Goal: Contribute content

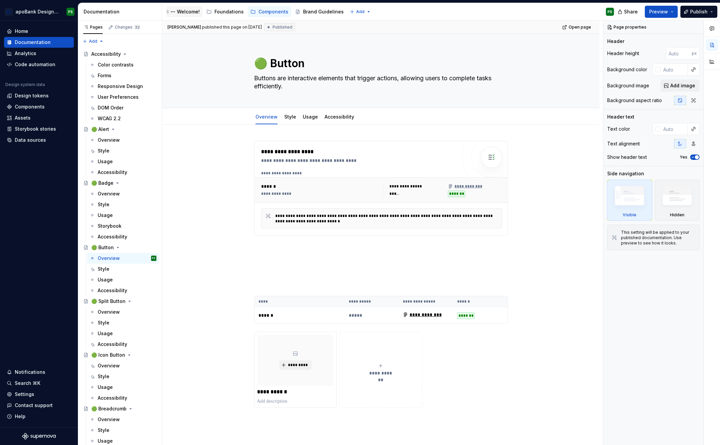
click at [187, 10] on div "Welcome!" at bounding box center [188, 11] width 23 height 7
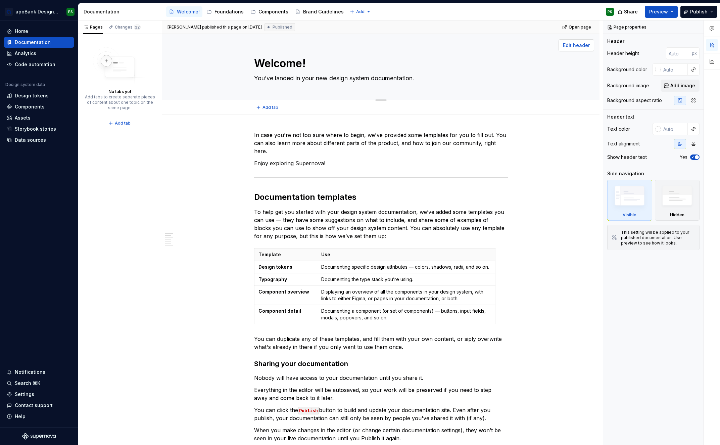
click at [583, 46] on span "Edit header" at bounding box center [576, 45] width 27 height 7
click at [578, 45] on span "Edit header" at bounding box center [576, 45] width 27 height 7
click at [400, 92] on div "Welcome! You’ve landed in your new design system documentation." at bounding box center [381, 67] width 254 height 66
click at [578, 45] on span "Edit header" at bounding box center [576, 45] width 27 height 7
click at [571, 73] on div "Welcome! You’ve landed in your new design system documentation." at bounding box center [381, 67] width 384 height 66
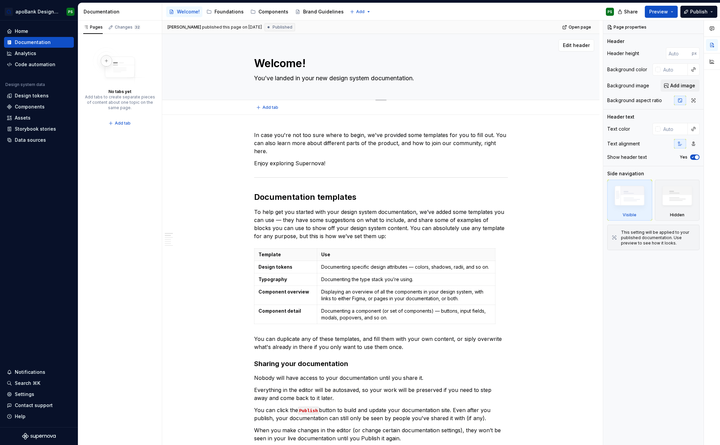
click at [394, 82] on textarea "You’ve landed in your new design system documentation." at bounding box center [380, 78] width 254 height 11
click at [317, 54] on div "Welcome! You’ve landed in your new design system documentation." at bounding box center [381, 67] width 254 height 66
click at [693, 71] on button "button" at bounding box center [693, 69] width 9 height 9
click at [659, 67] on div "Comments Open comments No comments yet Select ‘Comment’ from the block context …" at bounding box center [661, 232] width 117 height 425
click at [664, 70] on input "text" at bounding box center [674, 69] width 27 height 12
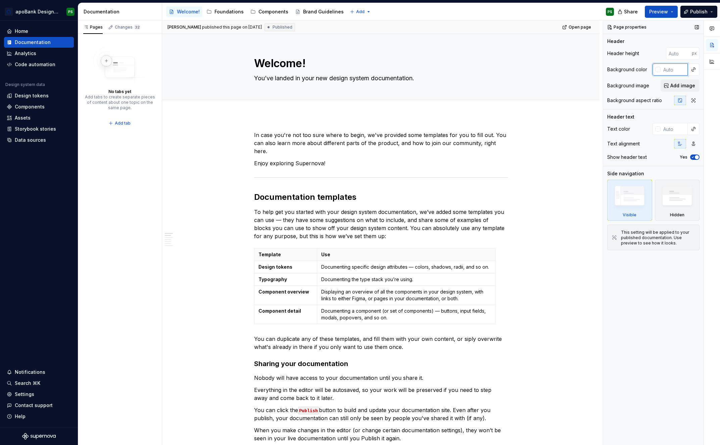
click at [661, 69] on input "text" at bounding box center [674, 69] width 27 height 12
click at [659, 69] on div at bounding box center [657, 69] width 5 height 5
click at [696, 69] on div "Comments Open comments No comments yet Select ‘Comment’ from the block context …" at bounding box center [661, 232] width 117 height 425
click at [694, 69] on button "button" at bounding box center [693, 69] width 9 height 9
click at [669, 71] on div "Comments Open comments No comments yet Select ‘Comment’ from the block context …" at bounding box center [661, 232] width 117 height 425
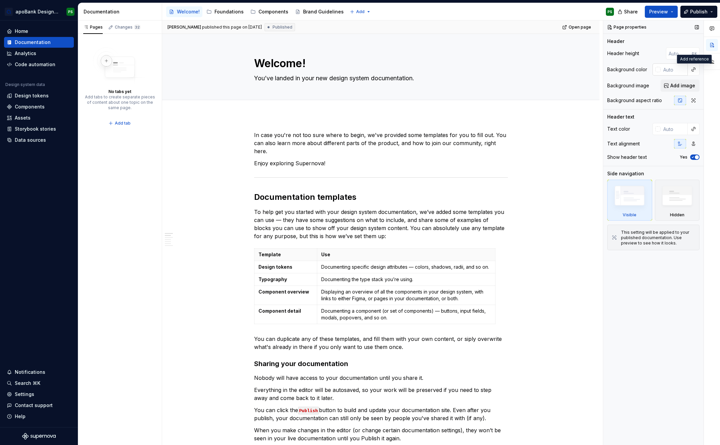
click at [669, 70] on input "text" at bounding box center [674, 69] width 27 height 12
click at [494, 70] on textarea "Welcome!" at bounding box center [380, 63] width 254 height 16
click at [675, 208] on img at bounding box center [677, 198] width 39 height 30
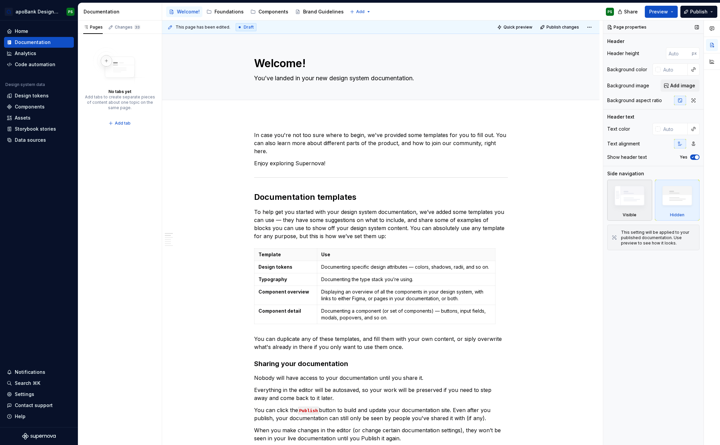
click at [634, 201] on img at bounding box center [629, 197] width 39 height 29
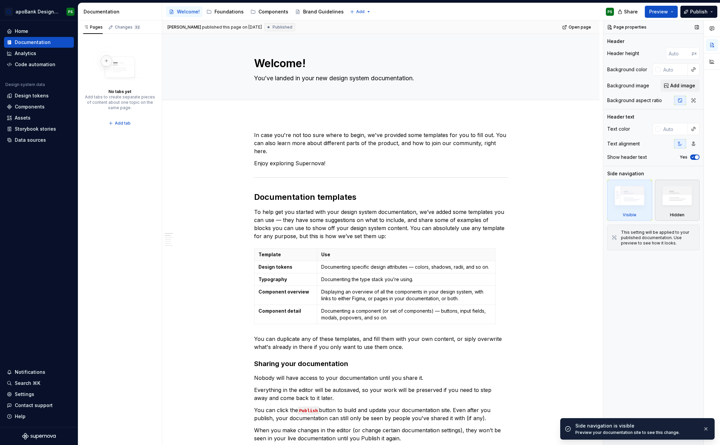
click at [670, 202] on img at bounding box center [677, 198] width 39 height 30
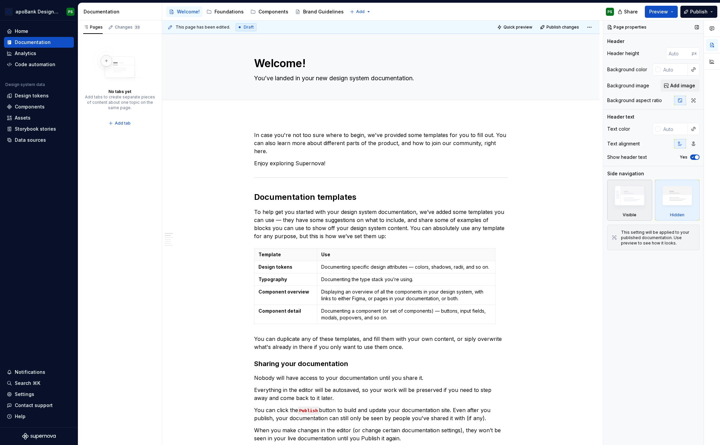
click at [648, 201] on img at bounding box center [629, 197] width 39 height 29
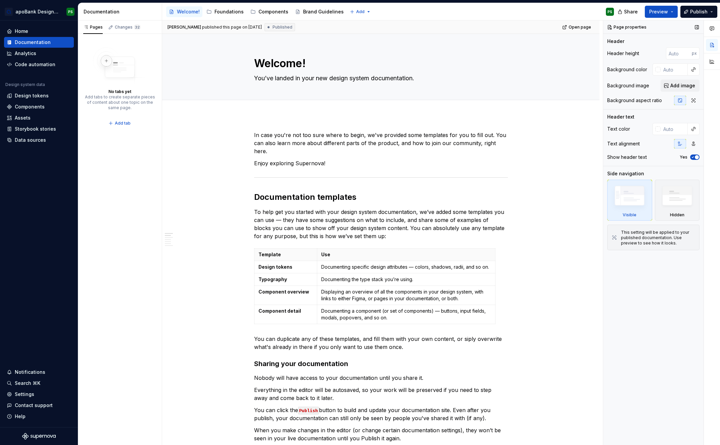
click at [697, 156] on span "button" at bounding box center [697, 157] width 4 height 4
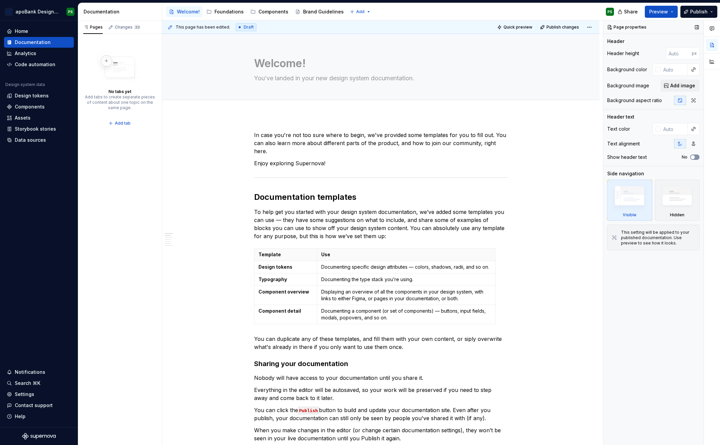
click at [695, 156] on span "button" at bounding box center [693, 157] width 4 height 4
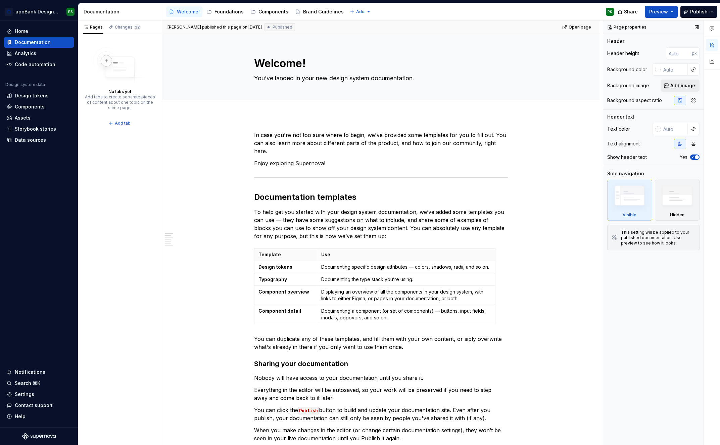
click at [685, 87] on span "Add image" at bounding box center [682, 85] width 25 height 7
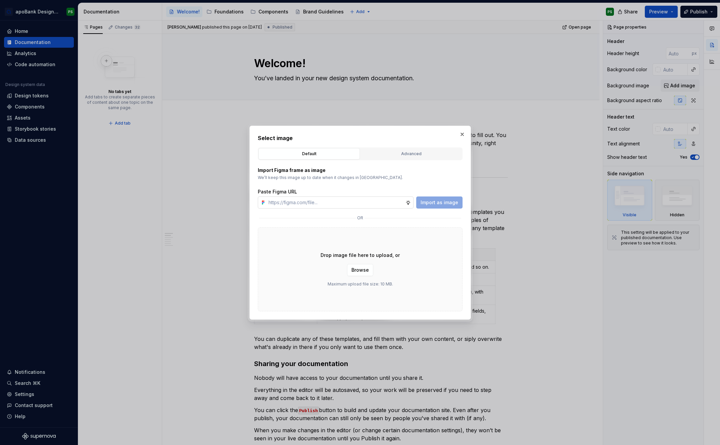
click at [261, 202] on icon at bounding box center [263, 202] width 5 height 5
click at [278, 202] on input "text" at bounding box center [336, 202] width 140 height 12
click at [463, 132] on button "button" at bounding box center [462, 134] width 9 height 9
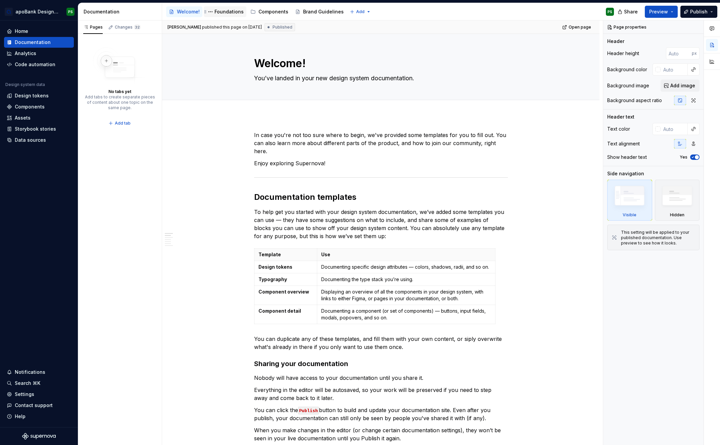
click at [226, 12] on div "Foundations" at bounding box center [229, 11] width 29 height 7
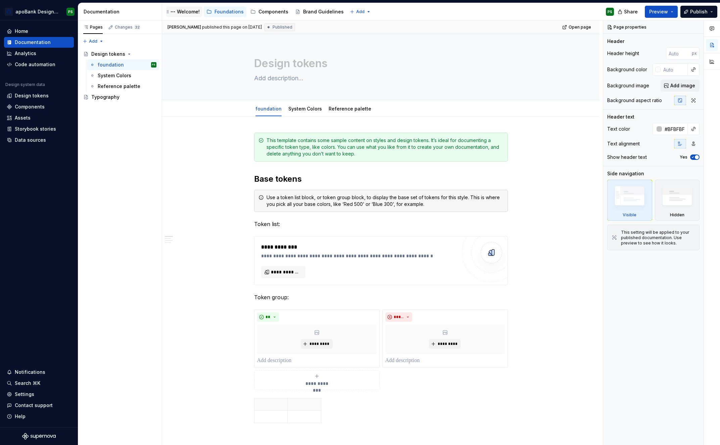
click at [190, 9] on div "Welcome!" at bounding box center [188, 11] width 23 height 7
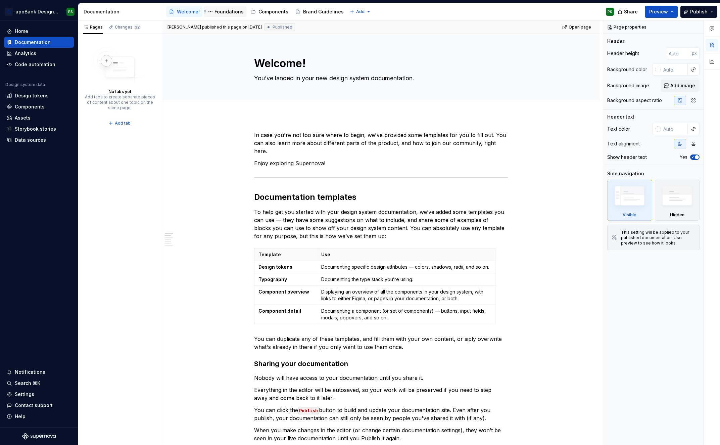
click at [230, 14] on div "Foundations" at bounding box center [229, 11] width 29 height 7
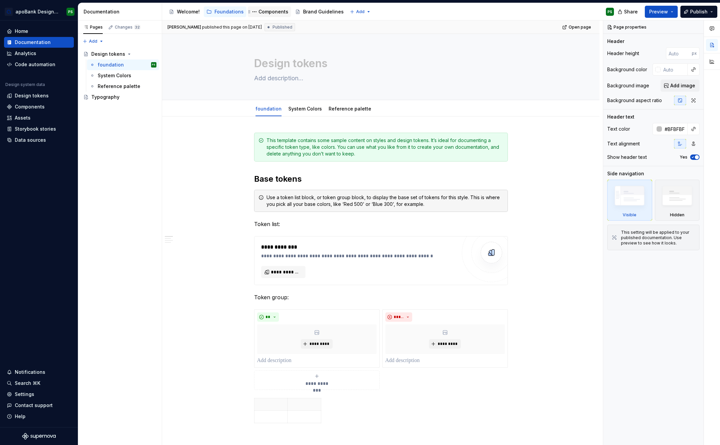
click at [268, 12] on div "Components" at bounding box center [274, 11] width 30 height 7
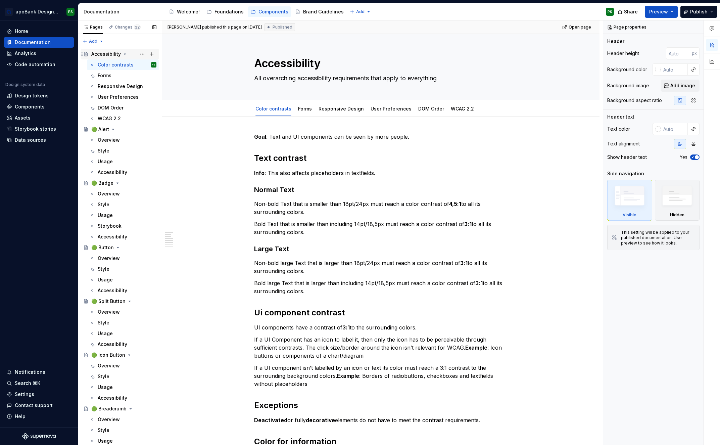
click at [124, 54] on icon "Page tree" at bounding box center [125, 54] width 2 height 1
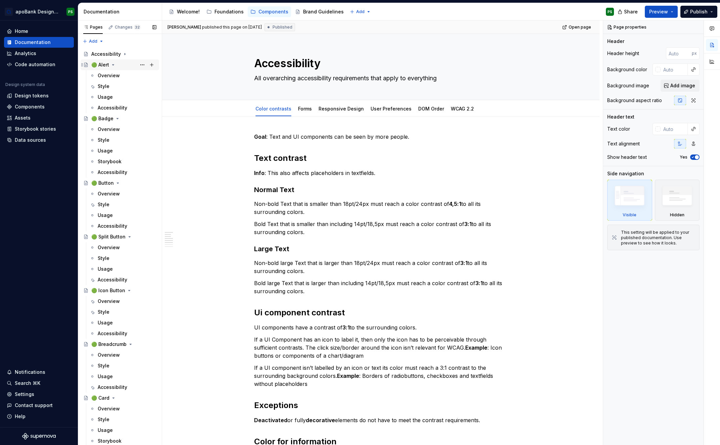
click at [114, 64] on icon "Page tree" at bounding box center [113, 64] width 2 height 1
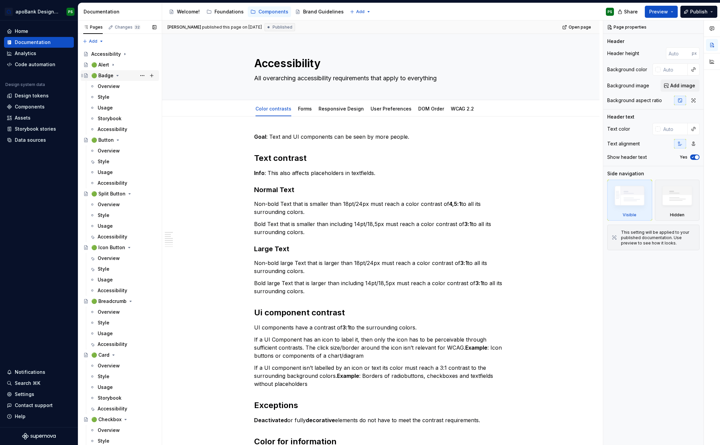
click at [118, 76] on icon "Page tree" at bounding box center [118, 75] width 2 height 1
click at [119, 86] on icon "Page tree" at bounding box center [118, 86] width 2 height 1
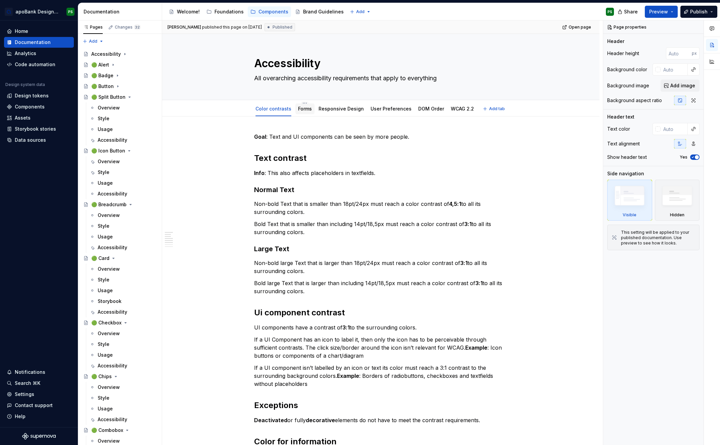
click at [304, 107] on link "Forms" at bounding box center [305, 109] width 14 height 6
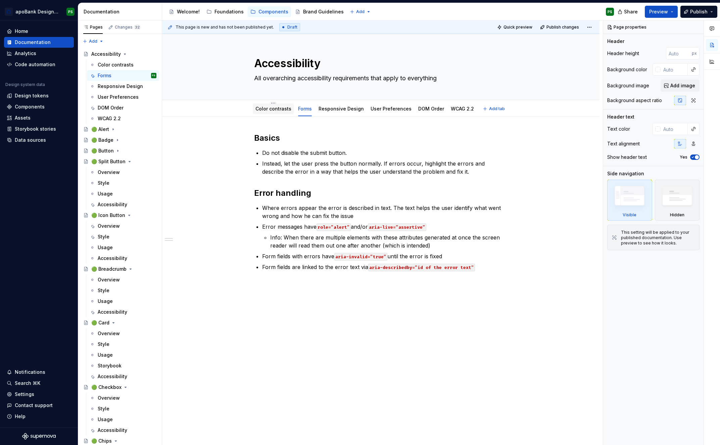
click at [278, 107] on link "Color contrasts" at bounding box center [273, 109] width 36 height 6
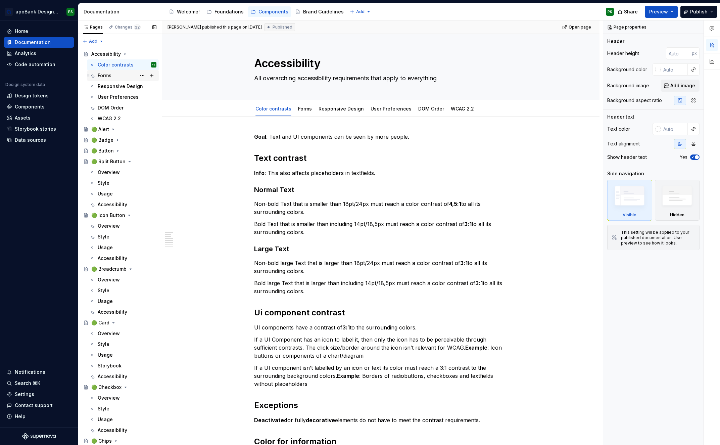
click at [108, 77] on div "Forms" at bounding box center [105, 75] width 14 height 7
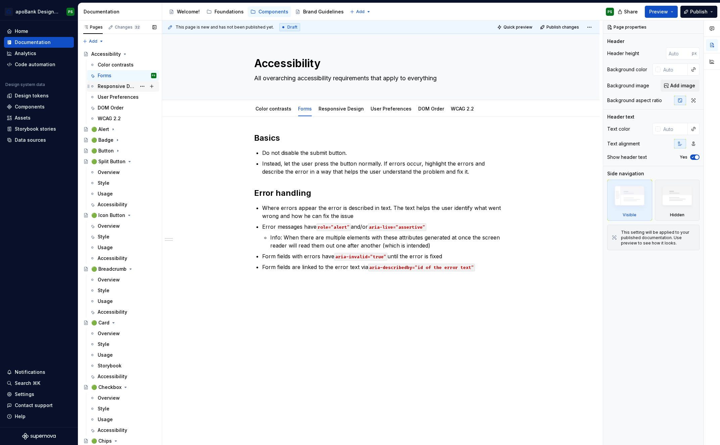
click at [112, 88] on div "Responsive Design" at bounding box center [117, 86] width 39 height 7
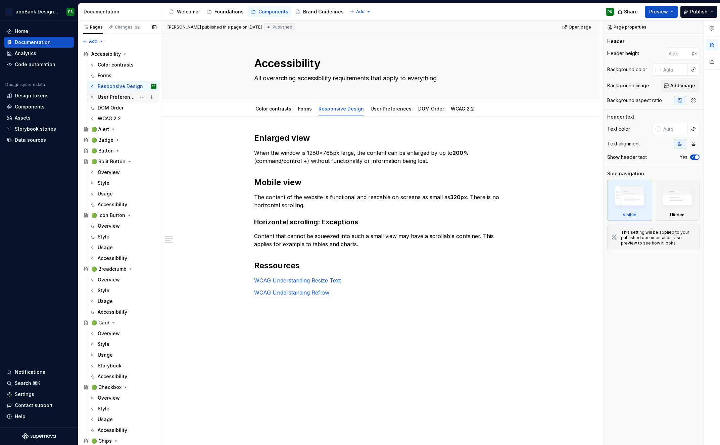
click at [113, 97] on div "User Preferences" at bounding box center [117, 97] width 39 height 7
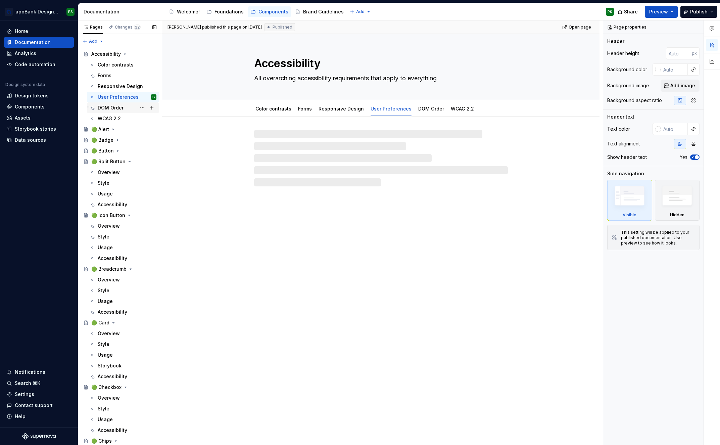
click at [112, 106] on div "DOM Order" at bounding box center [111, 107] width 26 height 7
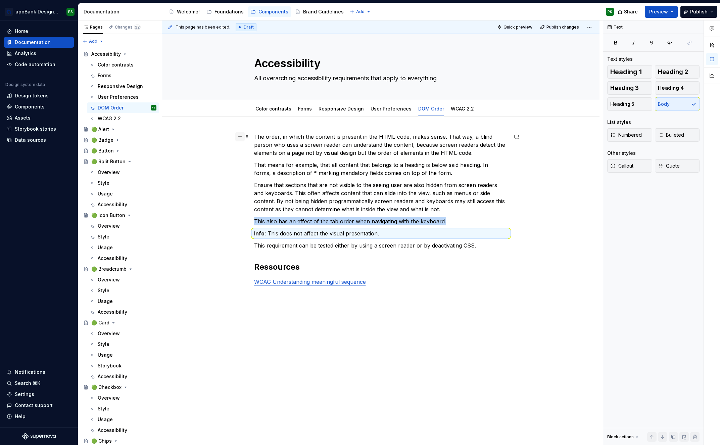
click at [239, 137] on button "button" at bounding box center [239, 136] width 9 height 9
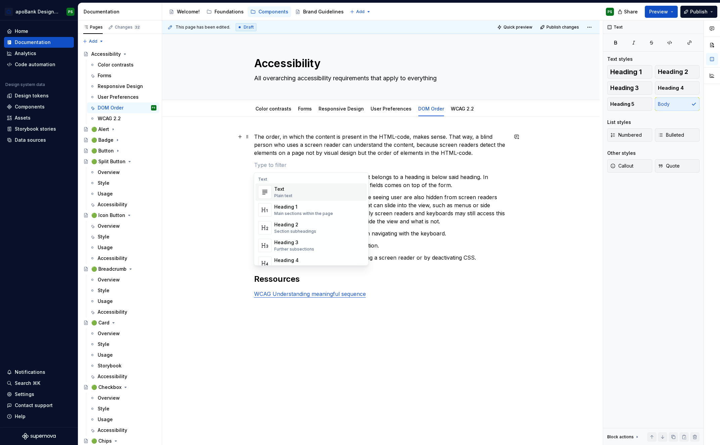
click at [210, 131] on div "The order, in which the content is present in the HTML-code, makes sense. That …" at bounding box center [380, 283] width 437 height 335
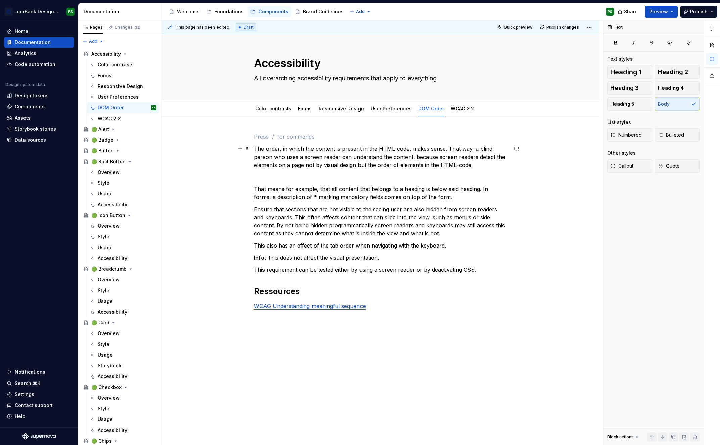
scroll to position [3, 0]
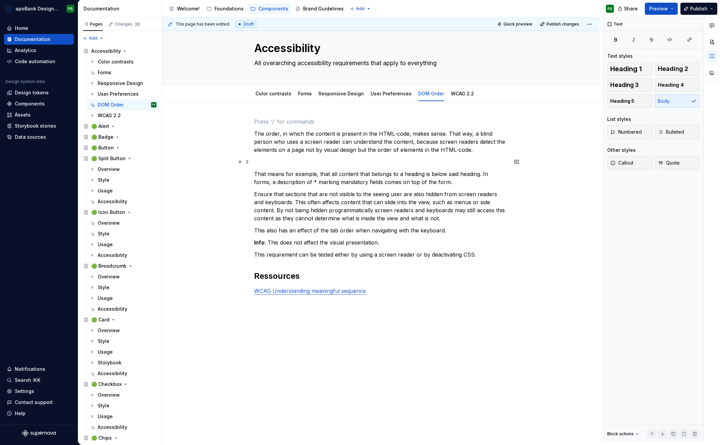
click at [281, 164] on p at bounding box center [381, 162] width 254 height 8
click at [247, 165] on span at bounding box center [247, 161] width 5 height 9
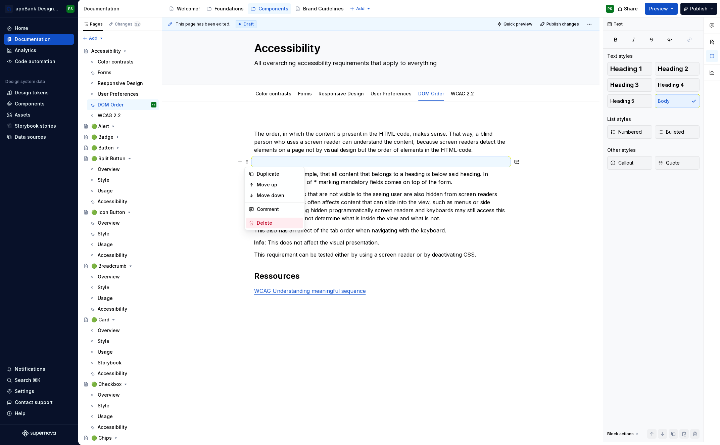
click at [265, 223] on div "Delete" at bounding box center [279, 223] width 44 height 7
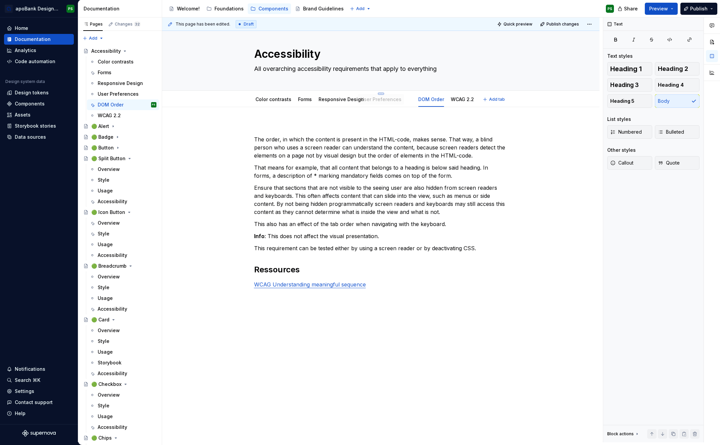
scroll to position [0, 0]
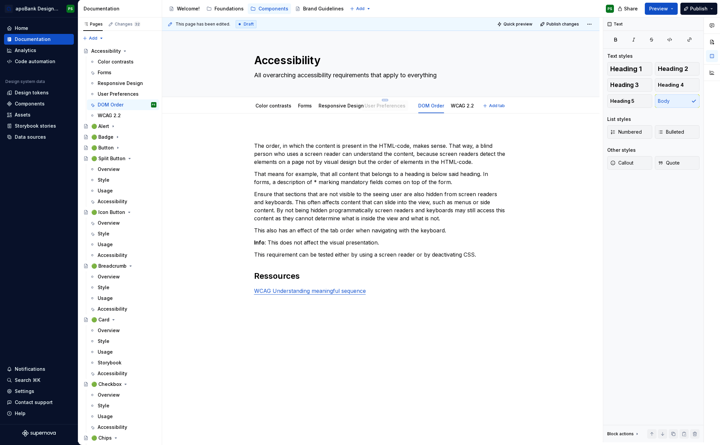
drag, startPoint x: 385, startPoint y: 98, endPoint x: 381, endPoint y: 99, distance: 4.8
click at [380, 101] on html "apoBank Designsystem PS Home Documentation Analytics Code automation Design sys…" at bounding box center [360, 222] width 720 height 445
drag, startPoint x: 376, startPoint y: 107, endPoint x: 386, endPoint y: 97, distance: 13.5
click at [377, 107] on html "apoBank Designsystem PS Home Documentation Analytics Code automation Design sys…" at bounding box center [360, 222] width 720 height 445
click at [306, 98] on div "Forms" at bounding box center [304, 105] width 19 height 14
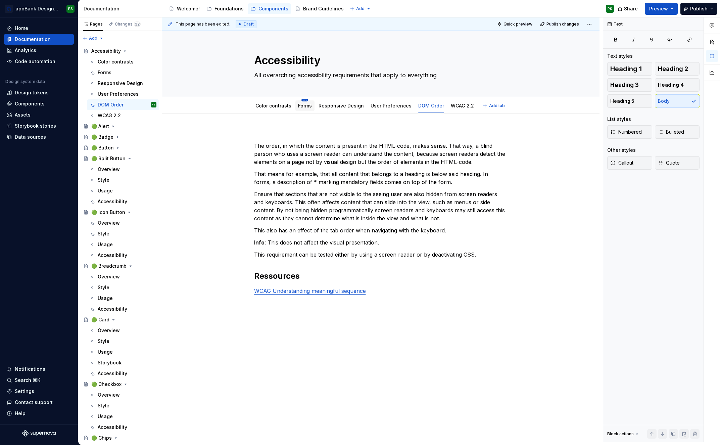
click at [304, 100] on html "apoBank Designsystem PS Home Documentation Analytics Code automation Design sys…" at bounding box center [360, 222] width 720 height 445
click at [280, 102] on html "apoBank Designsystem PS Home Documentation Analytics Code automation Design sys…" at bounding box center [360, 222] width 720 height 445
click at [278, 101] on div "Color contrasts" at bounding box center [273, 105] width 41 height 11
click at [281, 101] on div "Color contrasts" at bounding box center [273, 105] width 41 height 11
click at [273, 101] on html "apoBank Designsystem PS Home Documentation Analytics Code automation Design sys…" at bounding box center [360, 222] width 720 height 445
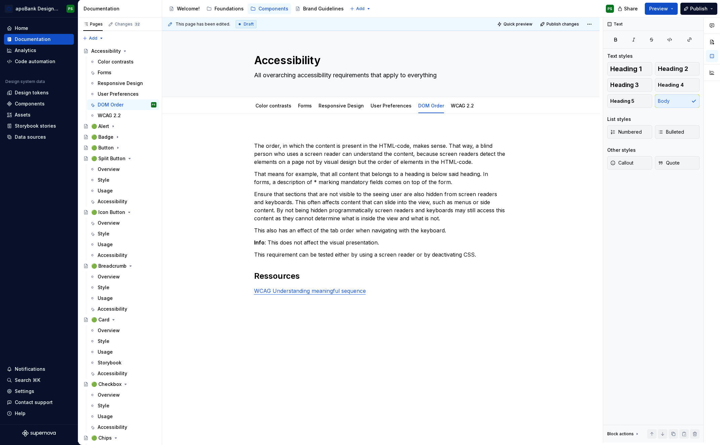
click at [273, 101] on html "apoBank Designsystem PS Home Documentation Analytics Code automation Design sys…" at bounding box center [360, 222] width 720 height 445
click at [516, 121] on div "The order, in which the content is present in the HTML-code, makes sense. That …" at bounding box center [380, 280] width 437 height 335
click at [301, 56] on textarea "Accessibility" at bounding box center [380, 60] width 254 height 16
click at [299, 69] on div "Accessibility All overarching accessibility requirements that apply to everythi…" at bounding box center [381, 64] width 254 height 66
click at [267, 53] on textarea "Accessibility" at bounding box center [380, 60] width 254 height 16
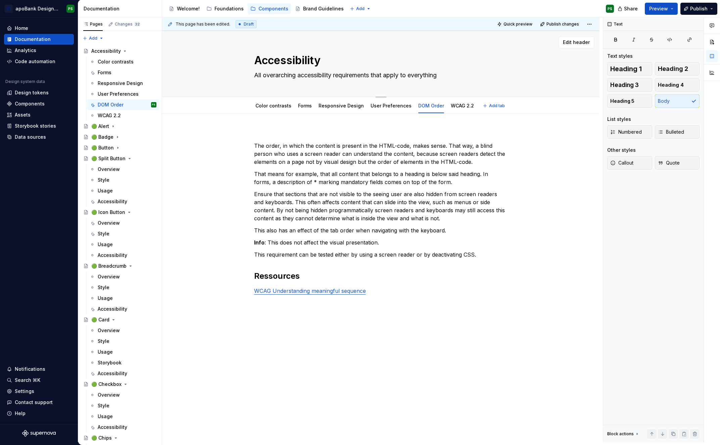
drag, startPoint x: 312, startPoint y: 55, endPoint x: 201, endPoint y: 55, distance: 111.1
click at [201, 55] on div "Accessibility All overarching accessibility requirements that apply to everythi…" at bounding box center [381, 64] width 384 height 66
click at [628, 101] on span "Heading 5" at bounding box center [622, 101] width 24 height 7
click at [542, 142] on div "The order, in which the content is present in the HTML-code, makes sense. That …" at bounding box center [380, 280] width 437 height 335
click at [274, 128] on div "The order, in which the content is present in the HTML-code, makes sense. That …" at bounding box center [380, 280] width 437 height 335
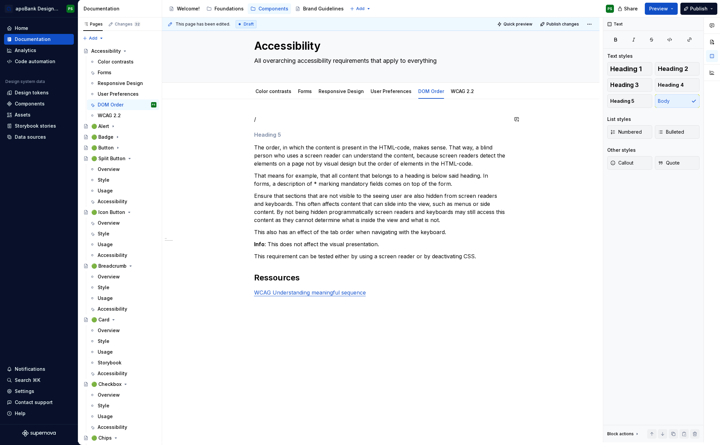
click at [345, 114] on div "This page has been edited. Draft Quick preview Publish changes Accessibility Al…" at bounding box center [382, 229] width 441 height 425
click at [282, 123] on p "/" at bounding box center [381, 119] width 254 height 8
click at [240, 122] on button "button" at bounding box center [239, 118] width 9 height 9
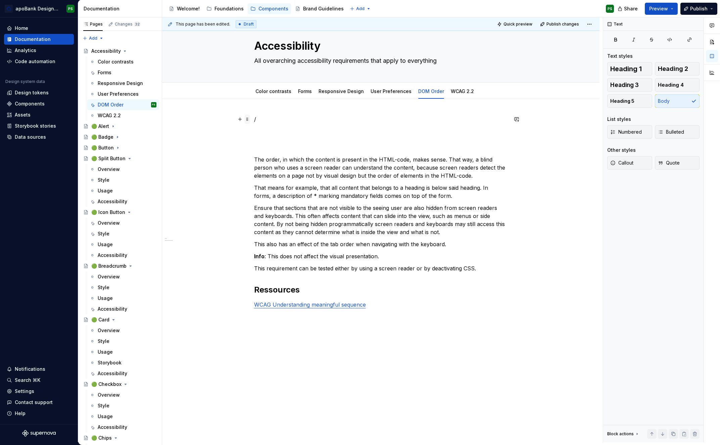
click at [249, 121] on span at bounding box center [247, 118] width 5 height 9
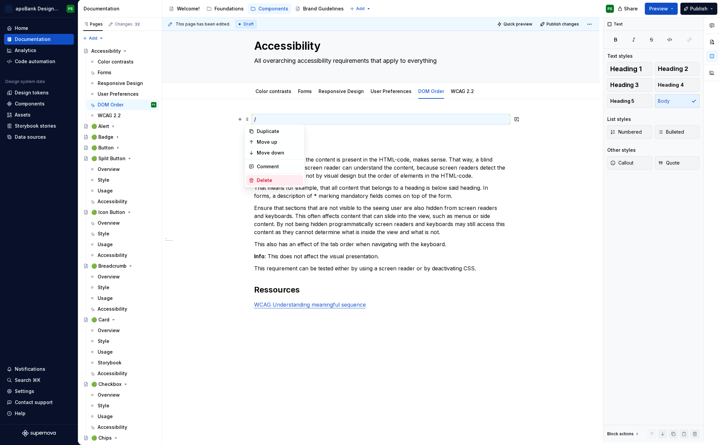
click at [268, 181] on div "Delete" at bounding box center [279, 180] width 44 height 7
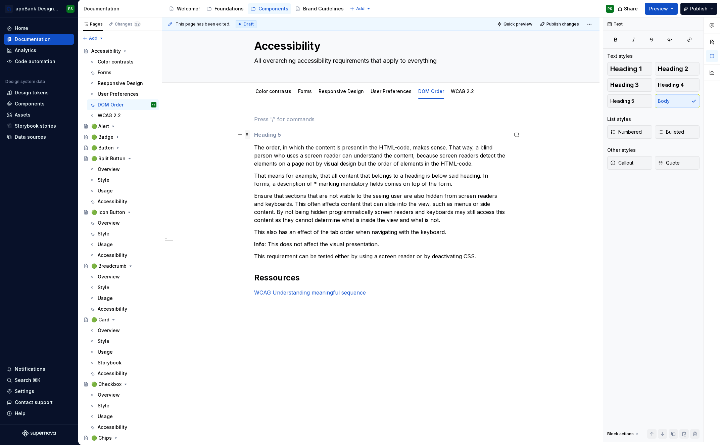
click at [247, 137] on span at bounding box center [247, 134] width 5 height 9
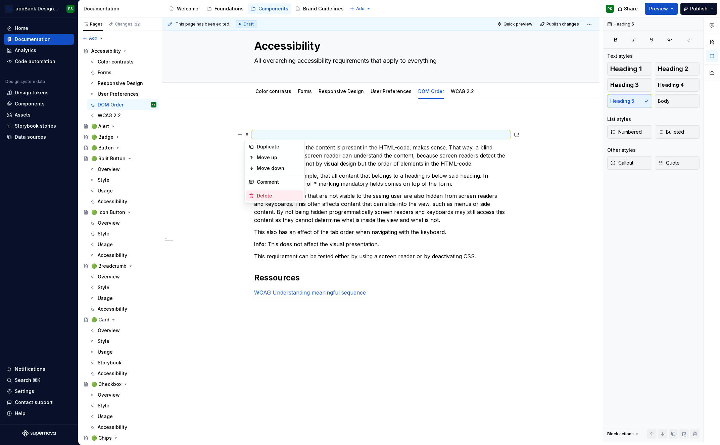
click at [262, 194] on div "Delete" at bounding box center [279, 195] width 44 height 7
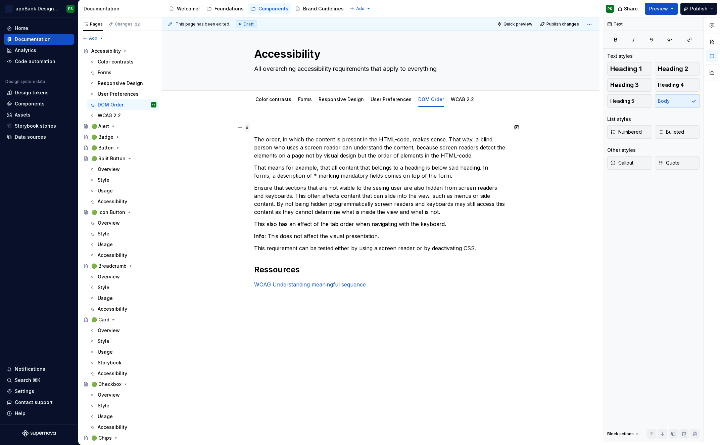
click at [246, 128] on span at bounding box center [247, 127] width 5 height 9
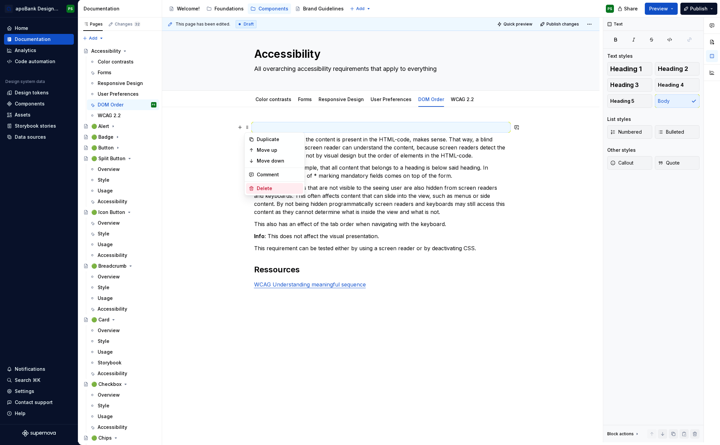
click at [265, 186] on div "Delete" at bounding box center [279, 188] width 44 height 7
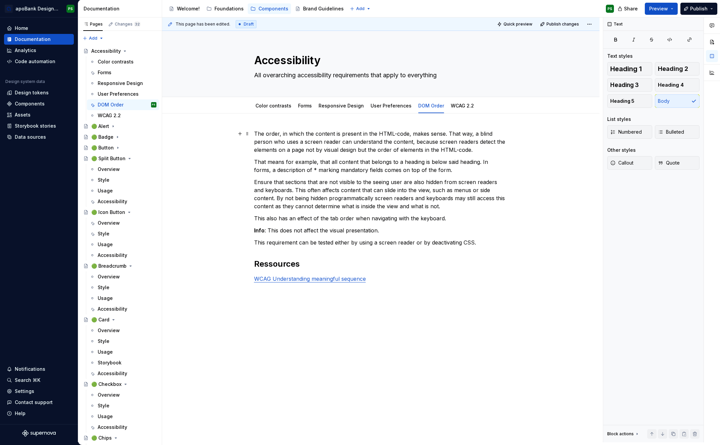
scroll to position [0, 0]
click at [392, 104] on link "User Preferences" at bounding box center [391, 106] width 41 height 6
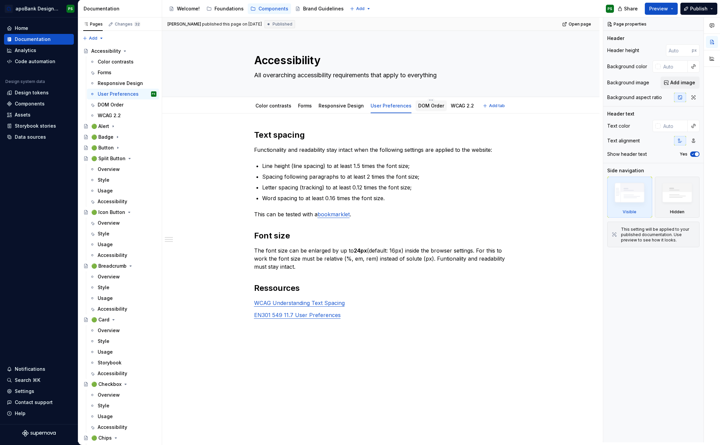
click at [426, 104] on link "DOM Order" at bounding box center [431, 106] width 26 height 6
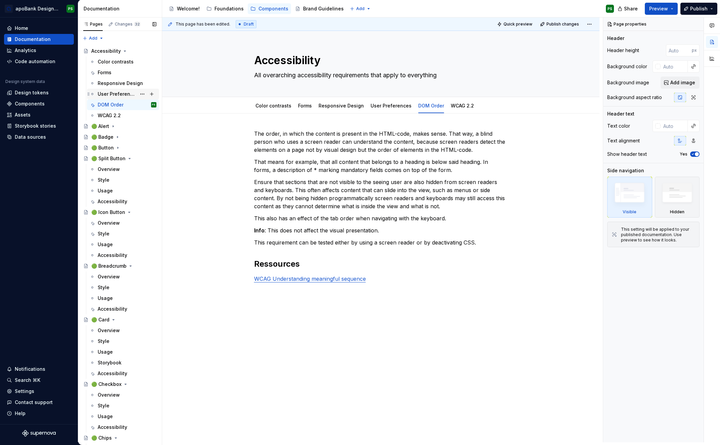
click at [115, 93] on div "User Preferences" at bounding box center [117, 94] width 39 height 7
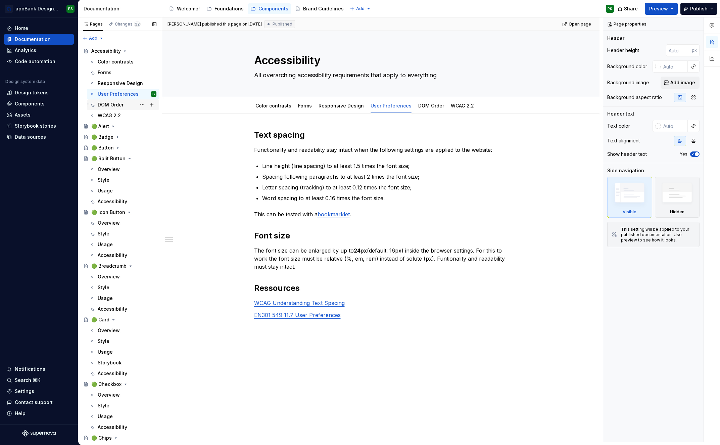
click at [114, 107] on div "DOM Order" at bounding box center [111, 104] width 26 height 7
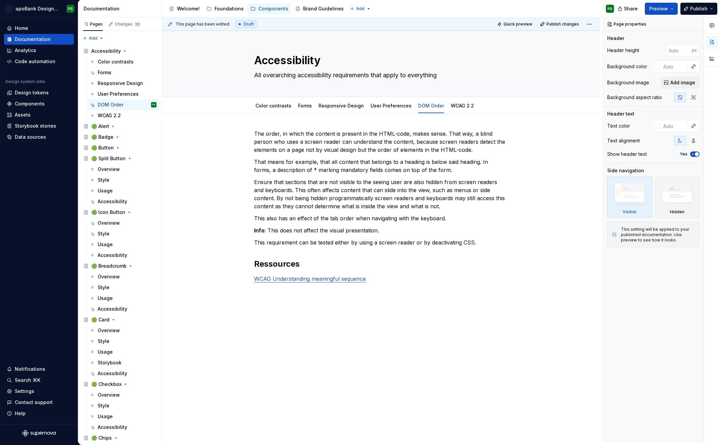
type textarea "*"
click at [244, 23] on span "Draft" at bounding box center [249, 23] width 10 height 5
click at [591, 24] on html "apoBank Designsystem PS Home Documentation Analytics Code automation Design sys…" at bounding box center [360, 222] width 720 height 445
click at [573, 53] on div "Discard changes" at bounding box center [568, 51] width 44 height 7
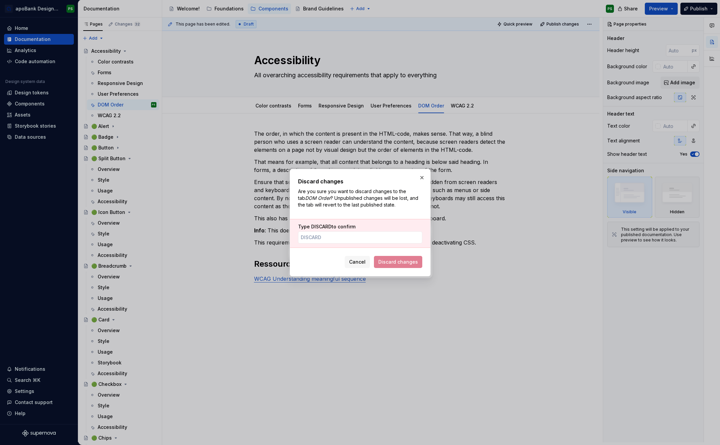
click at [399, 262] on span "Discard changes" at bounding box center [398, 262] width 48 height 12
click at [403, 261] on span "Discard changes" at bounding box center [398, 262] width 48 height 12
click at [339, 238] on input "Type DISCARD to confirm" at bounding box center [360, 237] width 124 height 12
type input "DISCARD"
click at [399, 264] on span "Discard changes" at bounding box center [398, 262] width 40 height 7
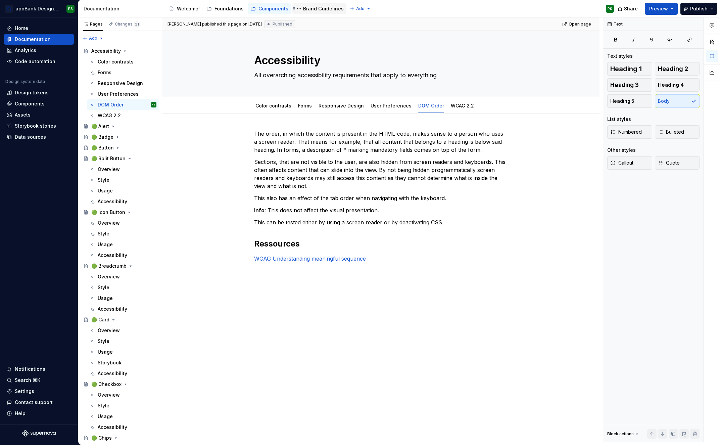
click at [327, 8] on div "Brand Guidelines" at bounding box center [323, 8] width 41 height 7
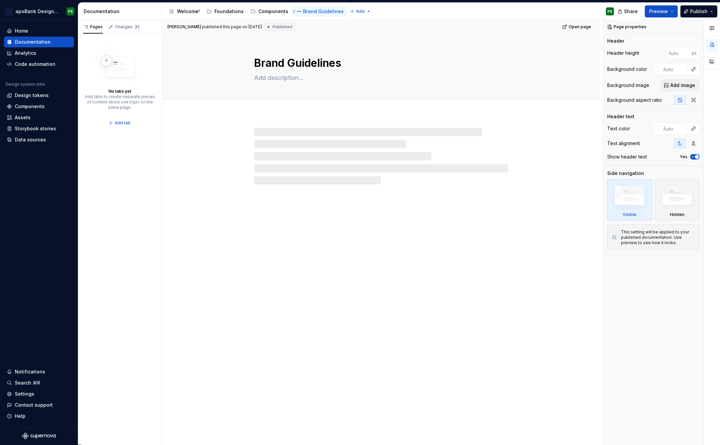
scroll to position [0, 0]
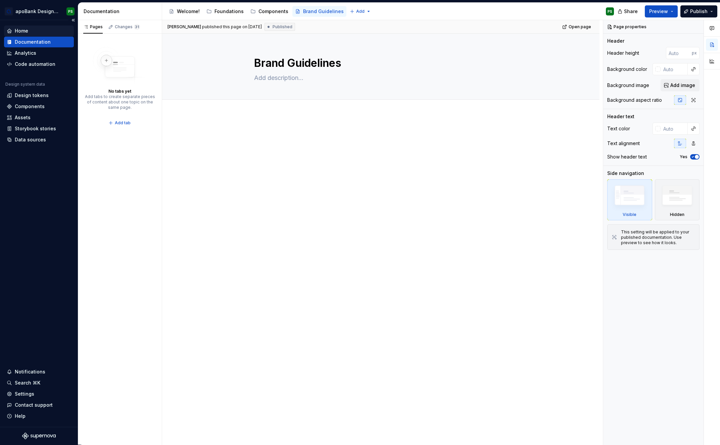
click at [25, 32] on div "Home" at bounding box center [21, 31] width 13 height 7
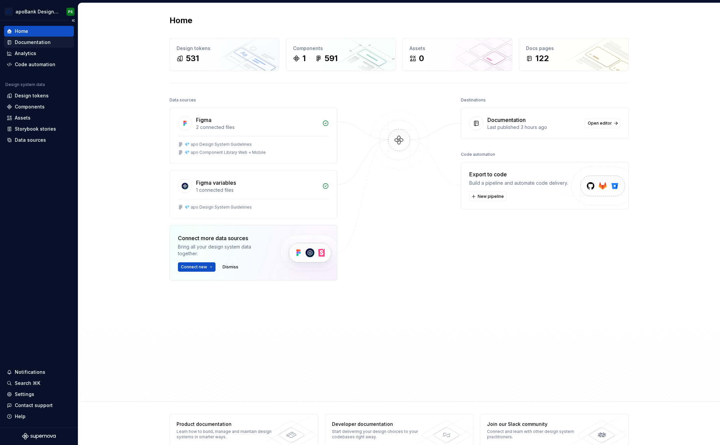
click at [29, 41] on div "Documentation" at bounding box center [33, 42] width 36 height 7
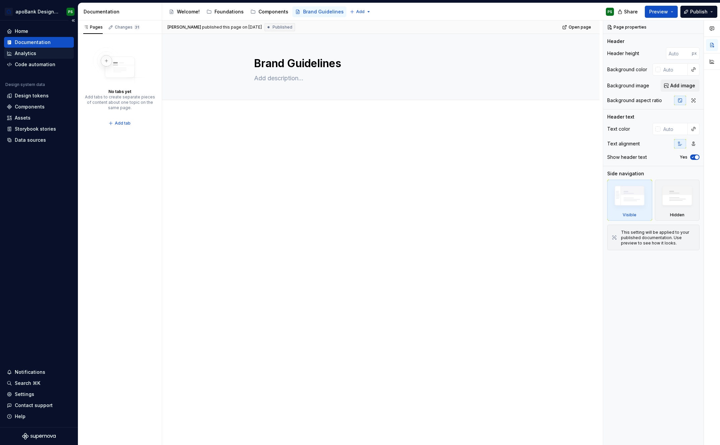
click at [28, 53] on div "Analytics" at bounding box center [25, 53] width 21 height 7
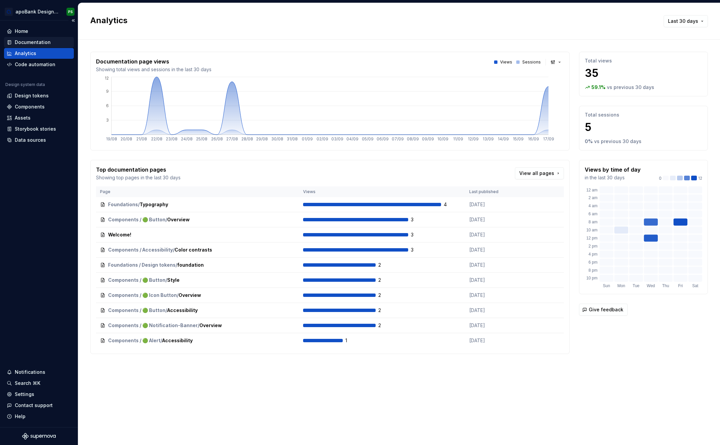
click at [40, 42] on div "Documentation" at bounding box center [33, 42] width 36 height 7
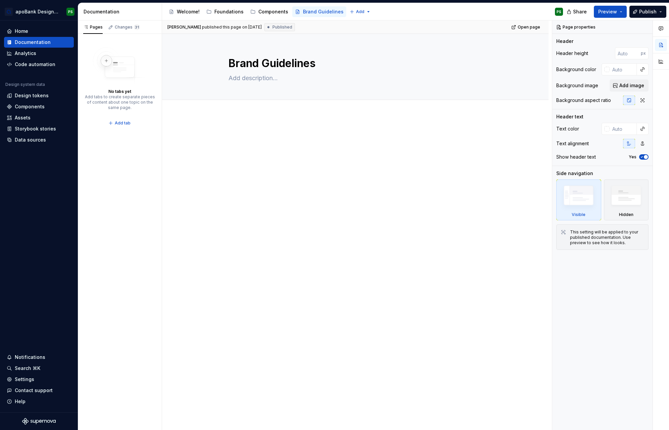
type textarea "*"
